Goal: Navigation & Orientation: Find specific page/section

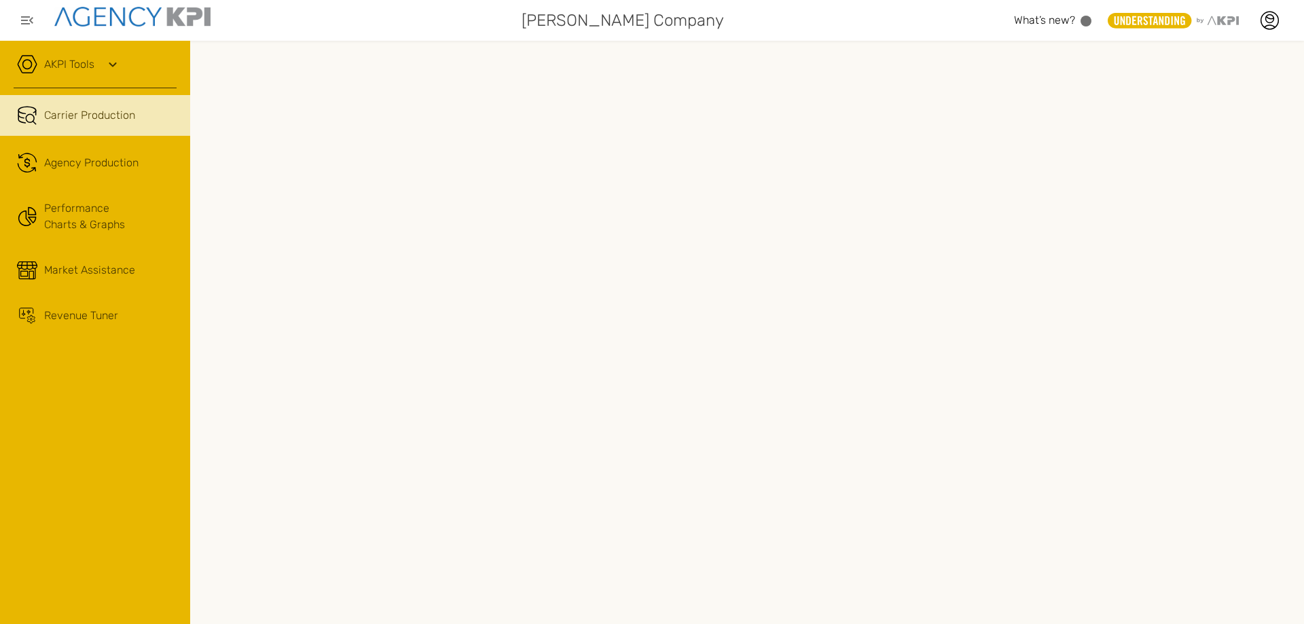
click at [142, 156] on div "Agency Production" at bounding box center [110, 163] width 132 height 16
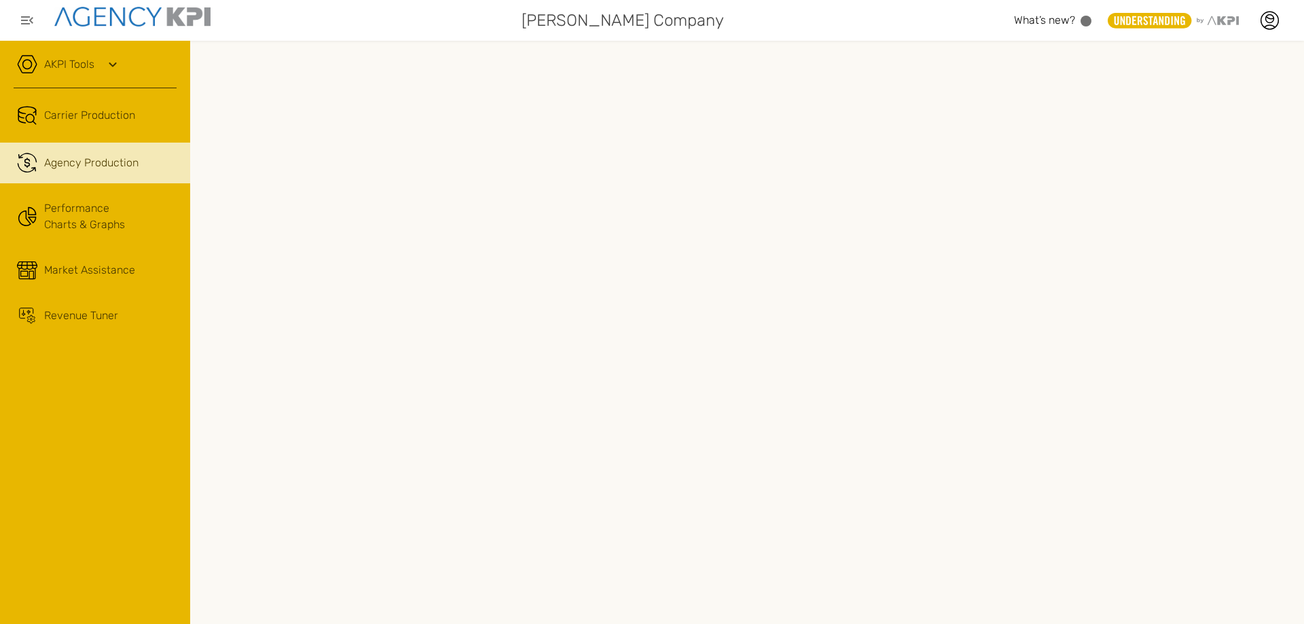
click at [107, 59] on icon at bounding box center [113, 64] width 16 height 16
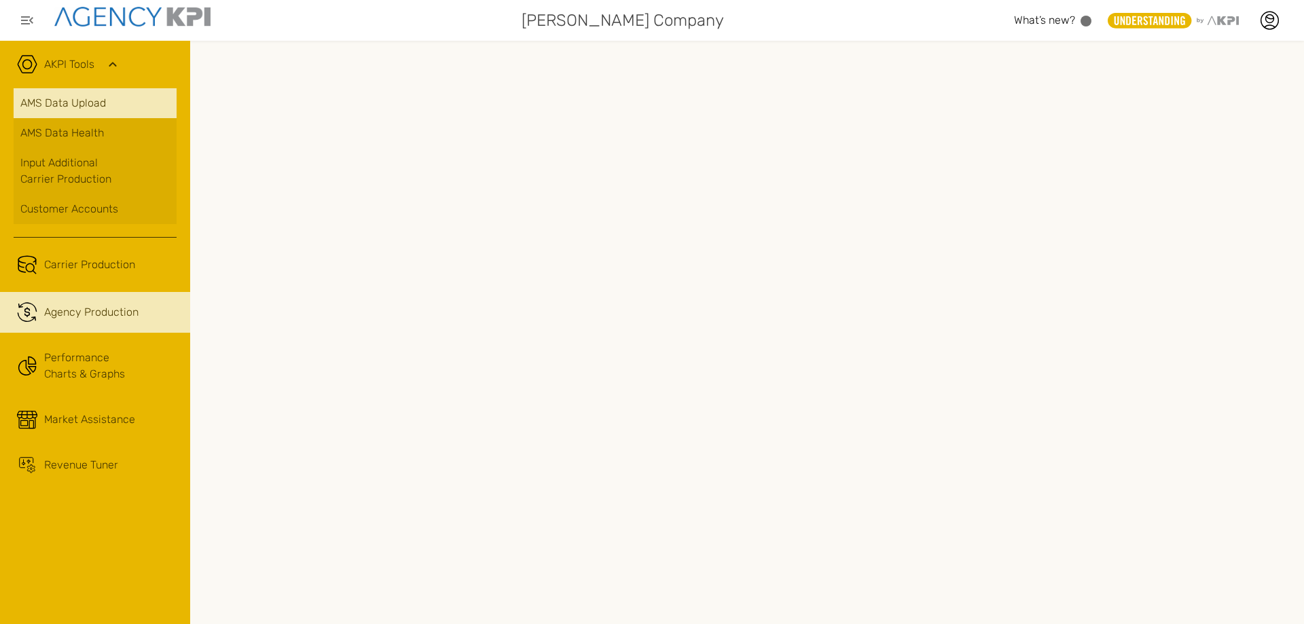
click at [96, 105] on link "AMS Data Upload" at bounding box center [95, 103] width 163 height 30
click at [1269, 16] on icon at bounding box center [1269, 20] width 20 height 20
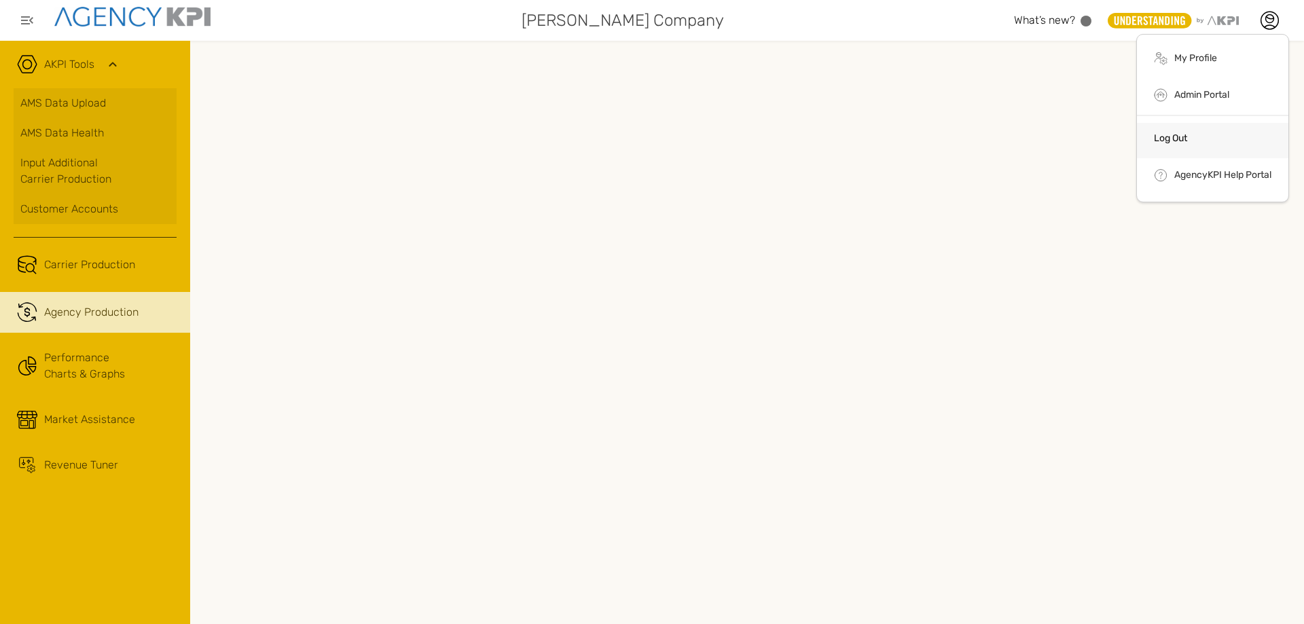
click at [1173, 135] on link "Log Out" at bounding box center [1169, 138] width 33 height 12
